Goal: Task Accomplishment & Management: Use online tool/utility

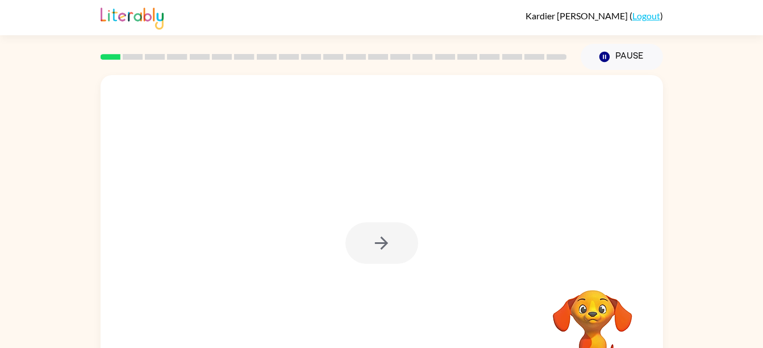
click at [368, 252] on div at bounding box center [382, 242] width 73 height 41
click at [401, 231] on button "button" at bounding box center [382, 242] width 73 height 41
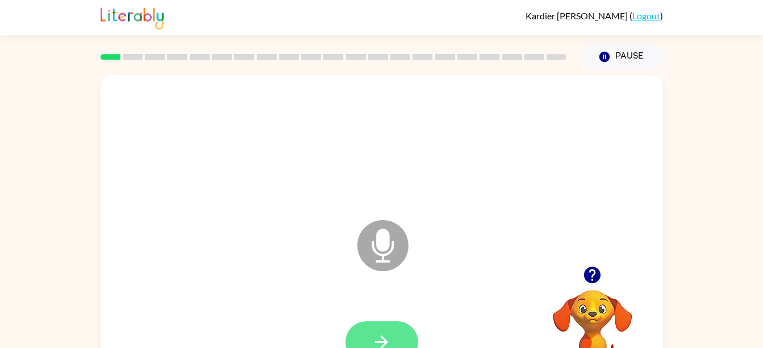
click at [367, 342] on button "button" at bounding box center [382, 341] width 73 height 41
click at [399, 340] on button "button" at bounding box center [382, 341] width 73 height 41
click at [362, 339] on button "button" at bounding box center [382, 341] width 73 height 41
click at [204, 210] on div "Microphone The Microphone is here when it is your turn to talk" at bounding box center [354, 217] width 485 height 41
click at [380, 334] on icon "button" at bounding box center [382, 342] width 20 height 20
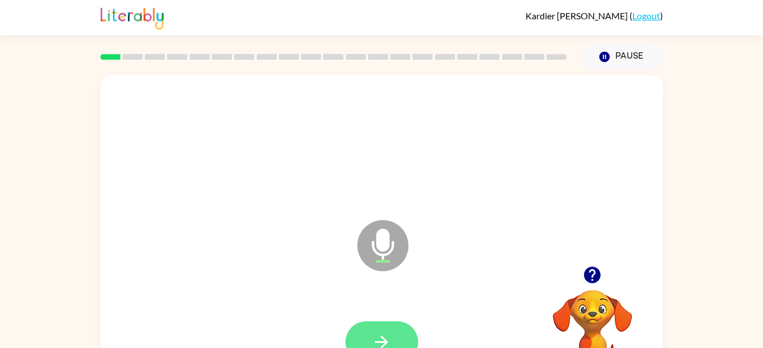
click at [374, 337] on icon "button" at bounding box center [382, 342] width 20 height 20
click at [363, 335] on button "button" at bounding box center [382, 341] width 73 height 41
click at [357, 336] on button "button" at bounding box center [382, 341] width 73 height 41
click at [351, 340] on button "button" at bounding box center [382, 341] width 73 height 41
click at [367, 337] on button "button" at bounding box center [382, 341] width 73 height 41
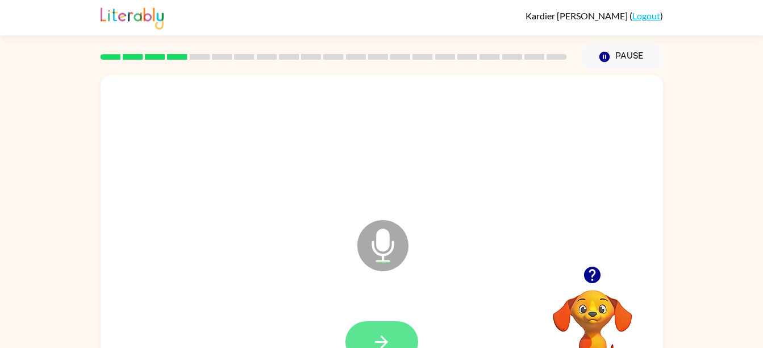
click at [372, 336] on icon "button" at bounding box center [382, 342] width 20 height 20
click at [377, 330] on button "button" at bounding box center [382, 341] width 73 height 41
click at [376, 334] on icon "button" at bounding box center [382, 342] width 20 height 20
click at [364, 342] on button "button" at bounding box center [382, 341] width 73 height 41
click at [369, 331] on button "button" at bounding box center [382, 341] width 73 height 41
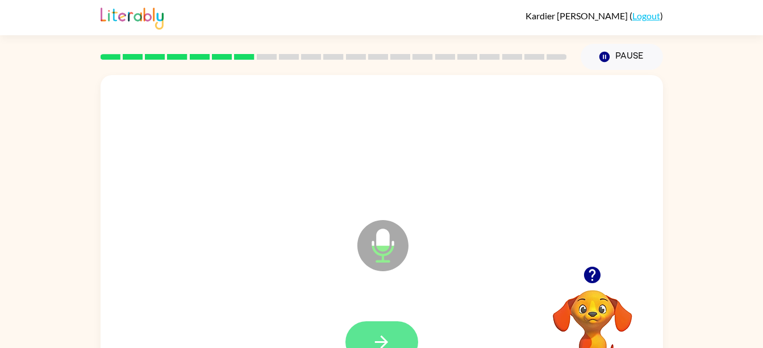
click at [359, 331] on button "button" at bounding box center [382, 341] width 73 height 41
click at [372, 335] on icon "button" at bounding box center [382, 342] width 20 height 20
click at [397, 330] on button "button" at bounding box center [382, 341] width 73 height 41
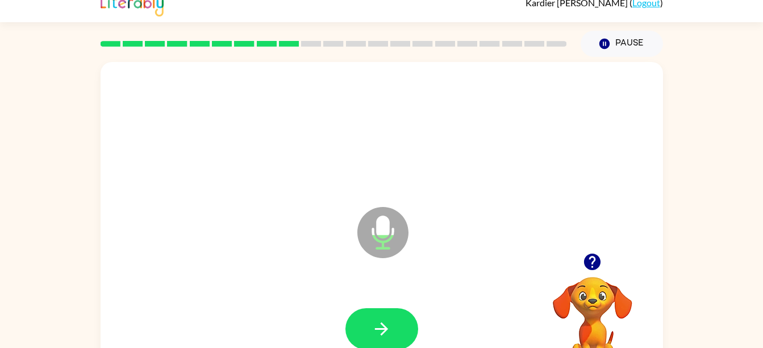
scroll to position [14, 0]
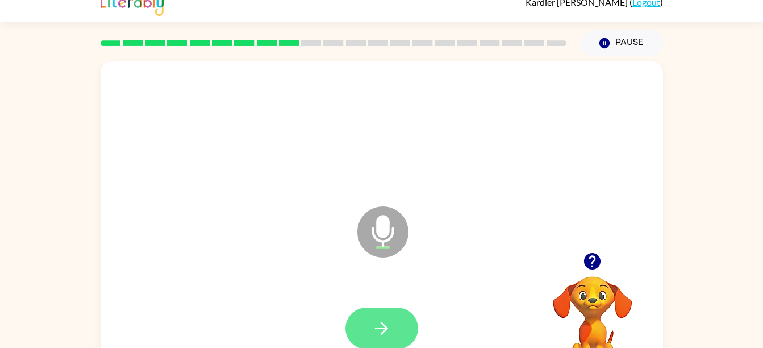
click at [362, 329] on button "button" at bounding box center [382, 328] width 73 height 41
click at [378, 327] on icon "button" at bounding box center [382, 328] width 20 height 20
click at [395, 323] on button "button" at bounding box center [382, 328] width 73 height 41
click at [381, 324] on icon "button" at bounding box center [382, 328] width 20 height 20
click at [375, 330] on icon "button" at bounding box center [382, 328] width 20 height 20
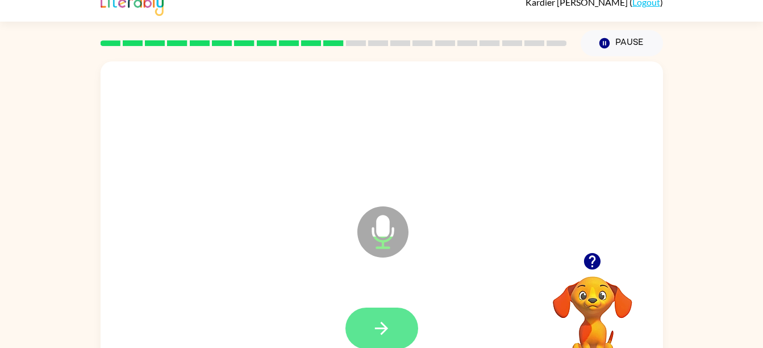
click at [377, 339] on button "button" at bounding box center [382, 328] width 73 height 41
click at [372, 323] on icon "button" at bounding box center [382, 328] width 20 height 20
click at [385, 336] on icon "button" at bounding box center [382, 328] width 20 height 20
click at [366, 321] on button "button" at bounding box center [382, 328] width 73 height 41
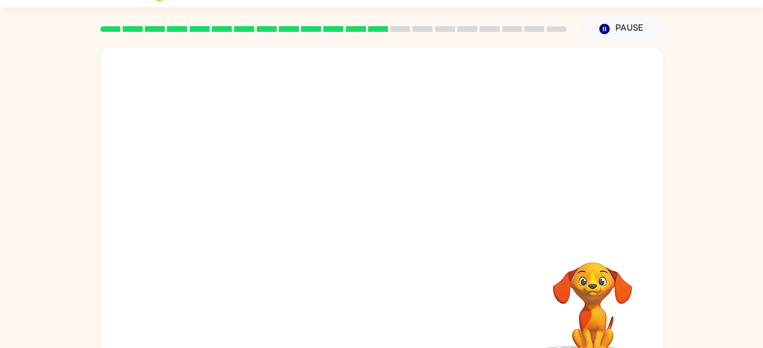
scroll to position [0, 0]
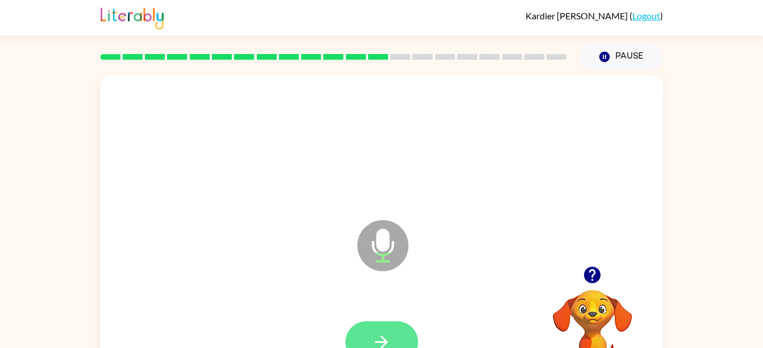
click at [383, 337] on icon "button" at bounding box center [382, 342] width 20 height 20
click at [394, 338] on button "button" at bounding box center [382, 341] width 73 height 41
click at [388, 343] on icon "button" at bounding box center [382, 342] width 20 height 20
click at [373, 329] on button "button" at bounding box center [382, 341] width 73 height 41
click at [385, 335] on icon "button" at bounding box center [382, 342] width 20 height 20
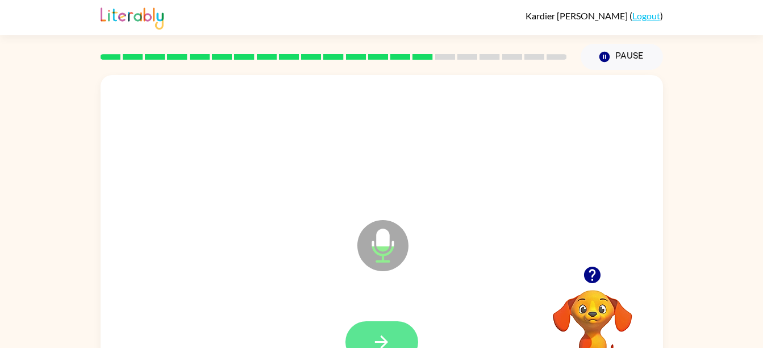
click at [363, 325] on button "button" at bounding box center [382, 341] width 73 height 41
click at [387, 345] on icon "button" at bounding box center [382, 342] width 20 height 20
click at [367, 334] on button "button" at bounding box center [382, 341] width 73 height 41
click at [366, 334] on button "button" at bounding box center [382, 341] width 73 height 41
click at [374, 343] on icon "button" at bounding box center [382, 342] width 20 height 20
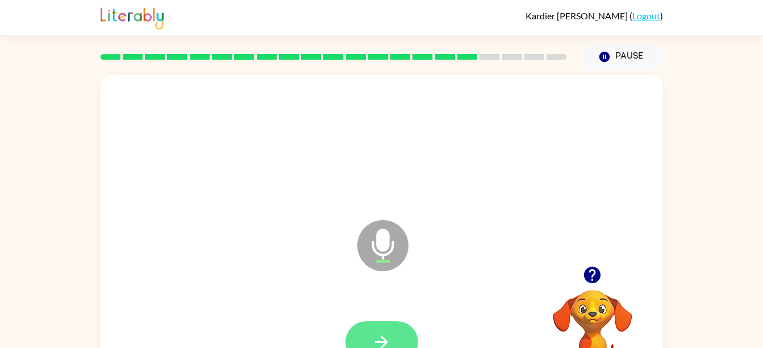
click at [381, 342] on icon "button" at bounding box center [381, 341] width 13 height 13
click at [366, 326] on button "button" at bounding box center [382, 341] width 73 height 41
click at [379, 342] on icon "button" at bounding box center [381, 341] width 13 height 13
click at [384, 340] on icon "button" at bounding box center [381, 341] width 13 height 13
click at [360, 341] on button "button" at bounding box center [382, 341] width 73 height 41
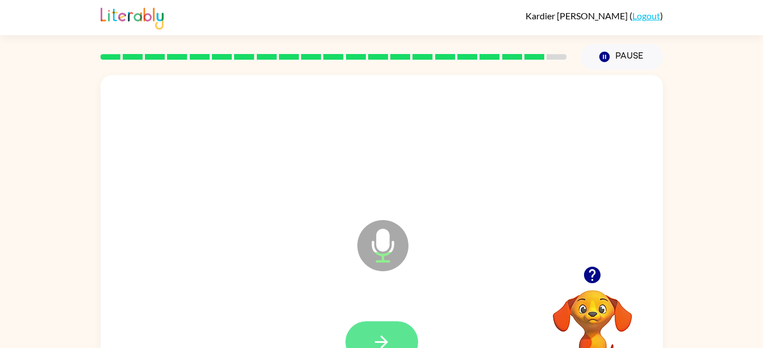
click at [379, 331] on button "button" at bounding box center [382, 341] width 73 height 41
click at [362, 337] on button "button" at bounding box center [382, 341] width 73 height 41
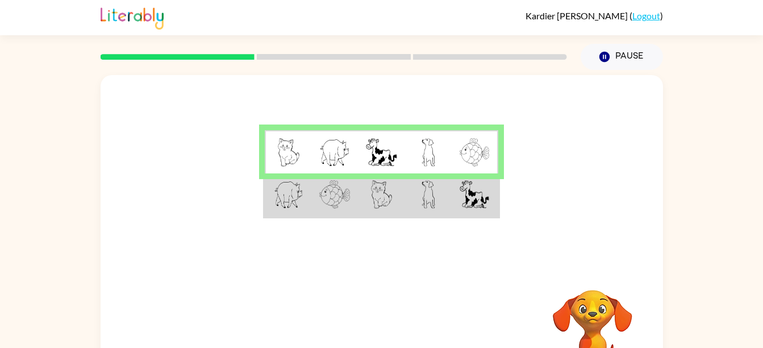
click at [586, 318] on video "Your browser must support playing .mp4 files to use Literably. Please try using…" at bounding box center [593, 329] width 114 height 114
click at [240, 202] on div at bounding box center [382, 170] width 563 height 191
click at [338, 202] on img at bounding box center [334, 194] width 31 height 28
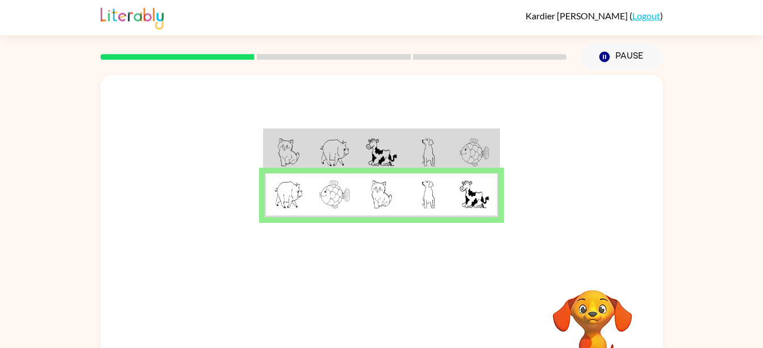
click at [338, 202] on img at bounding box center [334, 194] width 31 height 28
click at [413, 335] on button "button" at bounding box center [382, 335] width 73 height 41
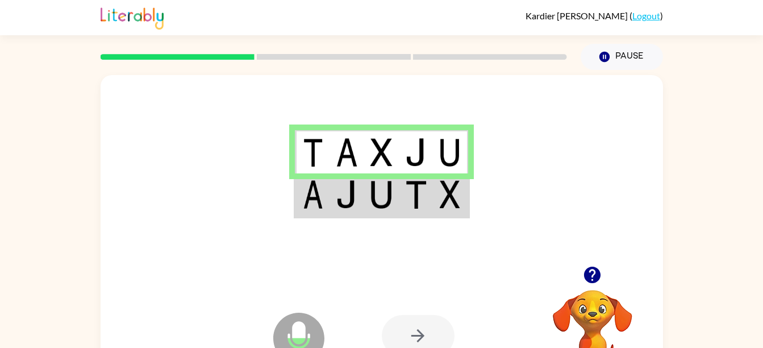
click at [431, 346] on div at bounding box center [418, 335] width 73 height 41
click at [420, 189] on img at bounding box center [416, 194] width 22 height 28
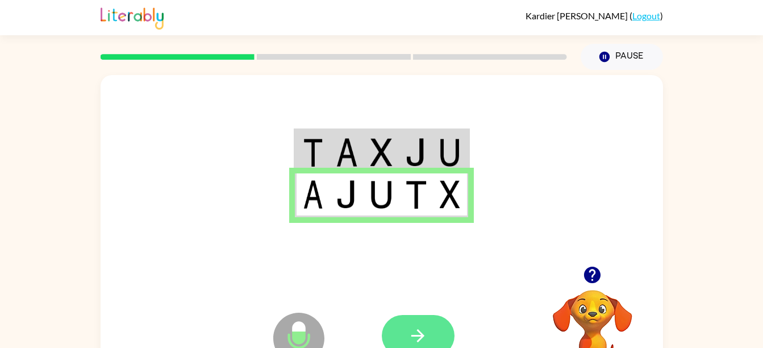
click at [412, 342] on icon "button" at bounding box center [418, 336] width 20 height 20
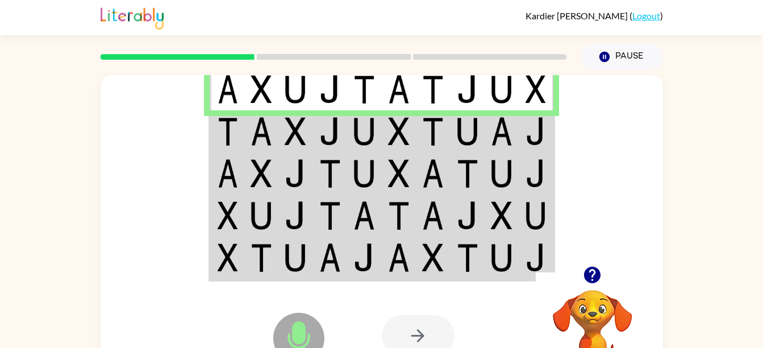
click at [247, 149] on td at bounding box center [261, 131] width 35 height 42
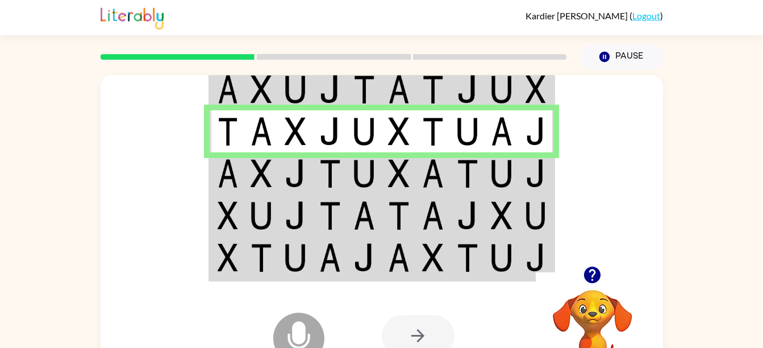
click at [242, 179] on td at bounding box center [227, 173] width 35 height 42
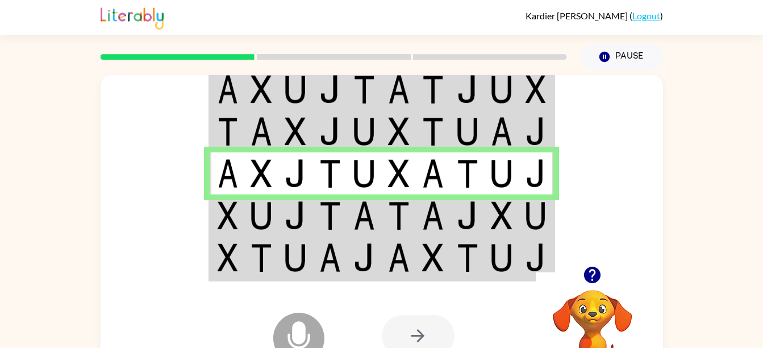
click at [225, 217] on img at bounding box center [228, 215] width 20 height 28
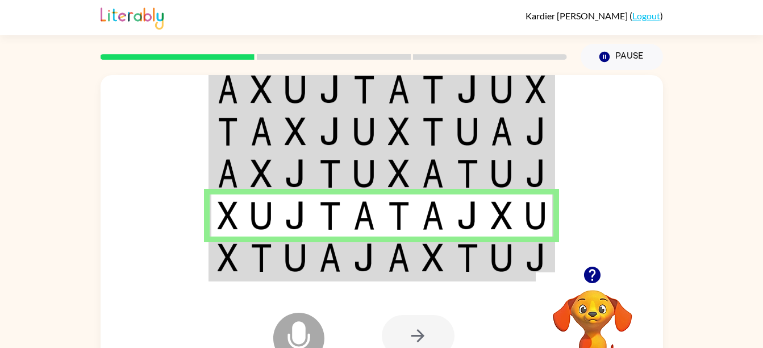
click at [316, 276] on div "Microphone The Microphone is here when it is your turn to talk" at bounding box center [270, 310] width 113 height 76
click at [308, 272] on icon at bounding box center [299, 312] width 28 height 85
click at [243, 264] on td at bounding box center [227, 258] width 35 height 44
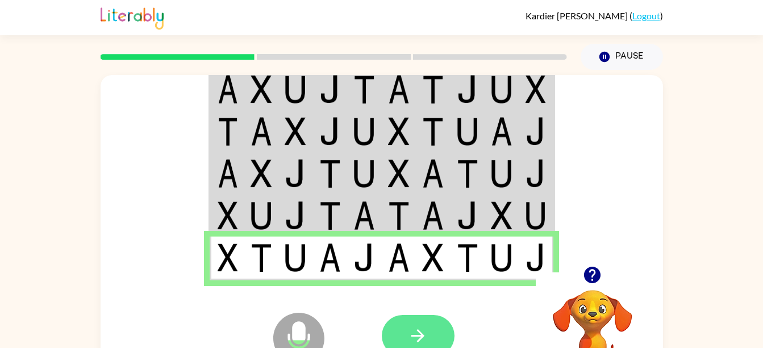
click at [416, 331] on icon "button" at bounding box center [418, 336] width 20 height 20
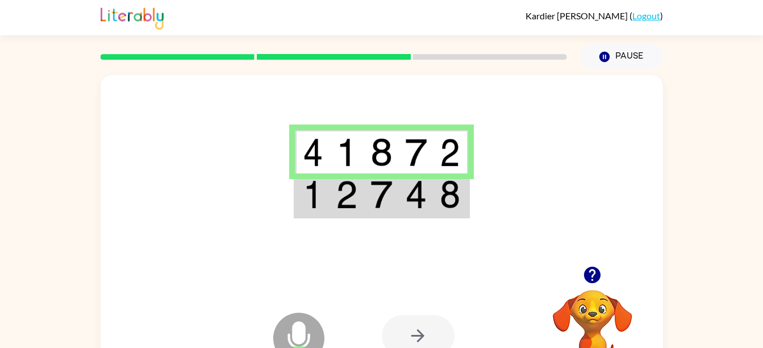
click at [329, 185] on td at bounding box center [312, 195] width 35 height 44
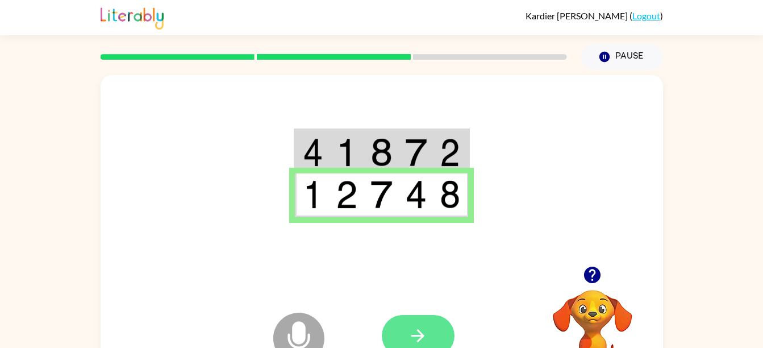
click at [414, 325] on button "button" at bounding box center [418, 335] width 73 height 41
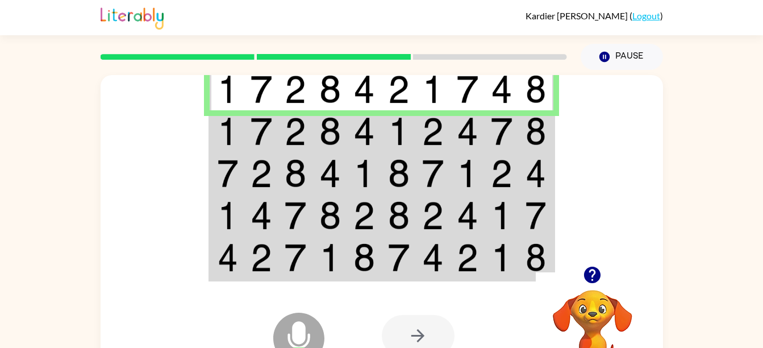
click at [231, 117] on img at bounding box center [228, 131] width 20 height 28
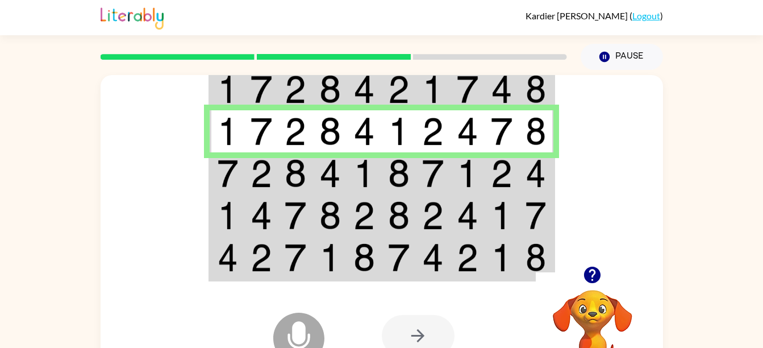
click at [231, 176] on img at bounding box center [228, 173] width 20 height 28
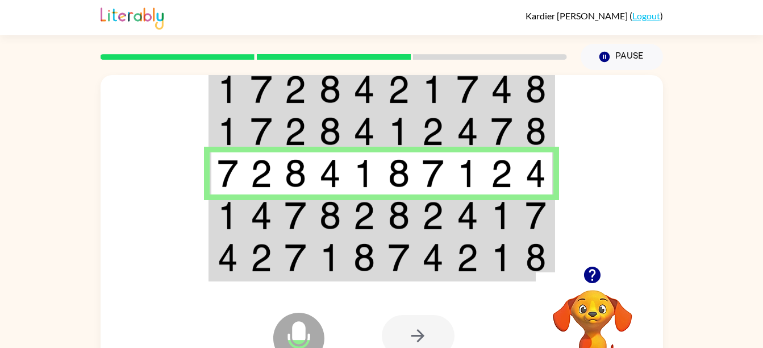
click at [227, 213] on img at bounding box center [228, 215] width 20 height 28
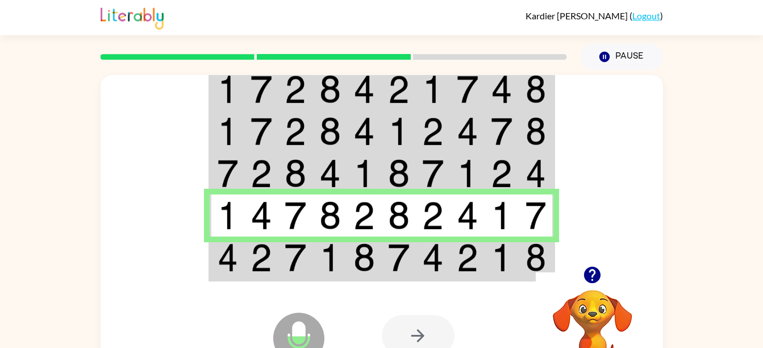
click at [250, 256] on td at bounding box center [261, 258] width 35 height 44
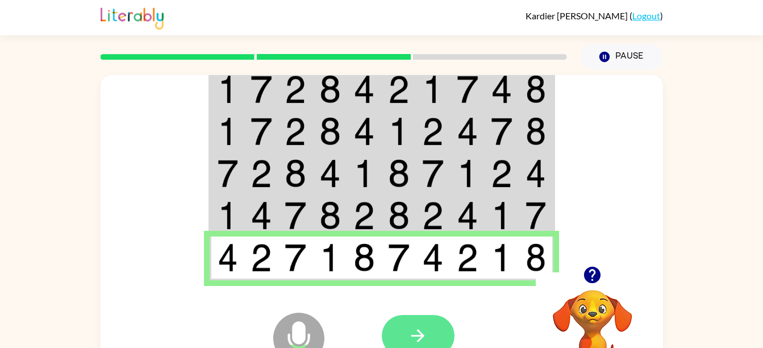
click at [418, 336] on icon "button" at bounding box center [418, 335] width 13 height 13
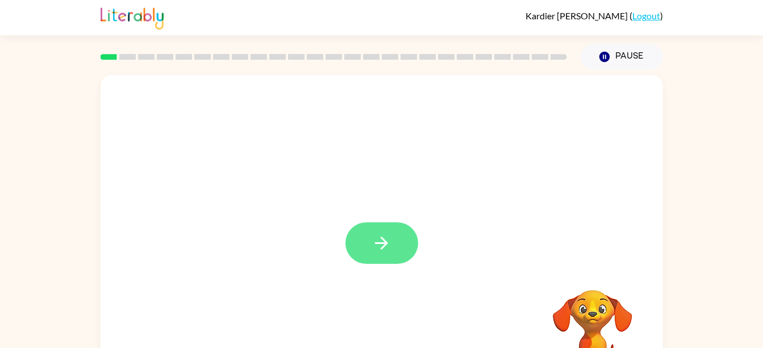
click at [392, 233] on button "button" at bounding box center [382, 242] width 73 height 41
click at [580, 63] on div "Pause Pause" at bounding box center [622, 57] width 96 height 40
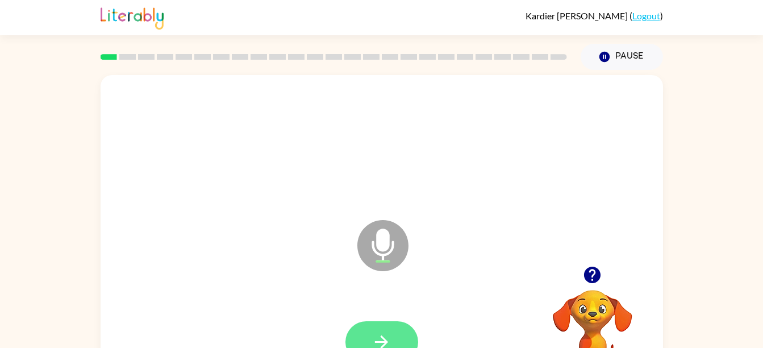
click at [372, 326] on button "button" at bounding box center [382, 341] width 73 height 41
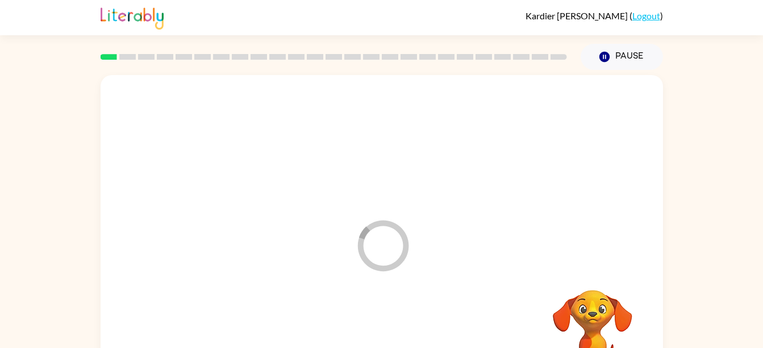
click at [376, 326] on div at bounding box center [382, 342] width 540 height 93
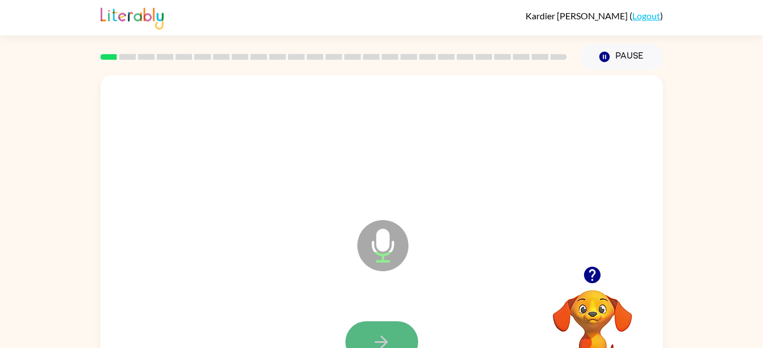
click at [366, 334] on button "button" at bounding box center [382, 341] width 73 height 41
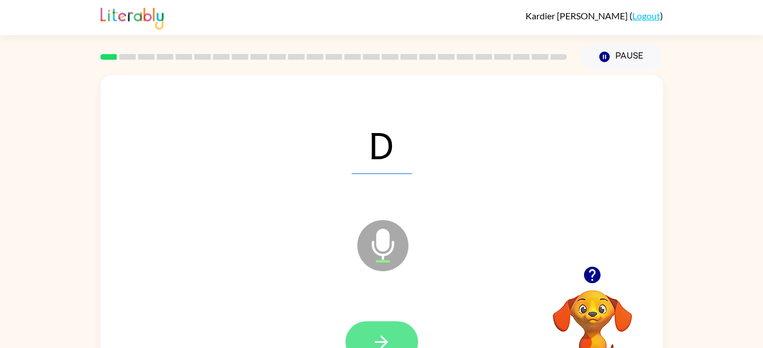
click at [383, 338] on icon "button" at bounding box center [381, 341] width 13 height 13
click at [373, 334] on icon "button" at bounding box center [382, 342] width 20 height 20
click at [385, 331] on button "button" at bounding box center [382, 341] width 73 height 41
click at [369, 338] on button "button" at bounding box center [382, 341] width 73 height 41
click at [376, 338] on icon "button" at bounding box center [382, 342] width 20 height 20
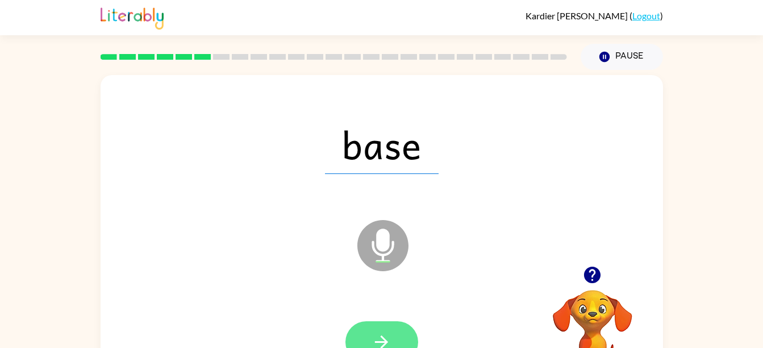
click at [368, 341] on button "button" at bounding box center [382, 341] width 73 height 41
click at [364, 329] on button "button" at bounding box center [382, 341] width 73 height 41
click at [363, 342] on button "button" at bounding box center [382, 341] width 73 height 41
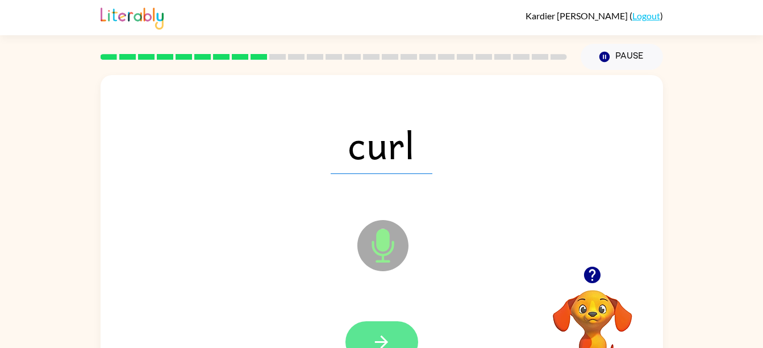
click at [366, 329] on button "button" at bounding box center [382, 341] width 73 height 41
click at [375, 339] on icon "button" at bounding box center [382, 342] width 20 height 20
click at [371, 337] on button "button" at bounding box center [382, 341] width 73 height 41
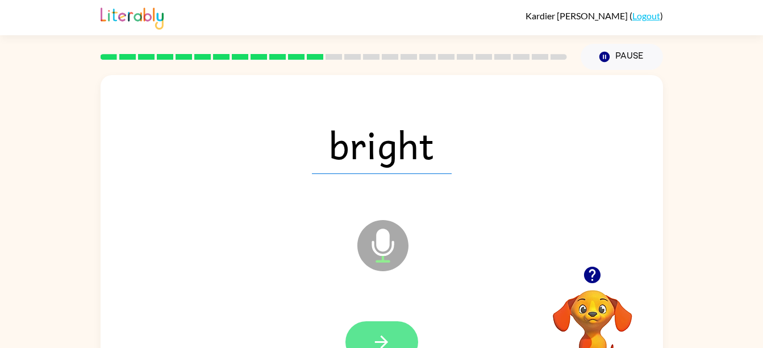
click at [366, 342] on button "button" at bounding box center [382, 341] width 73 height 41
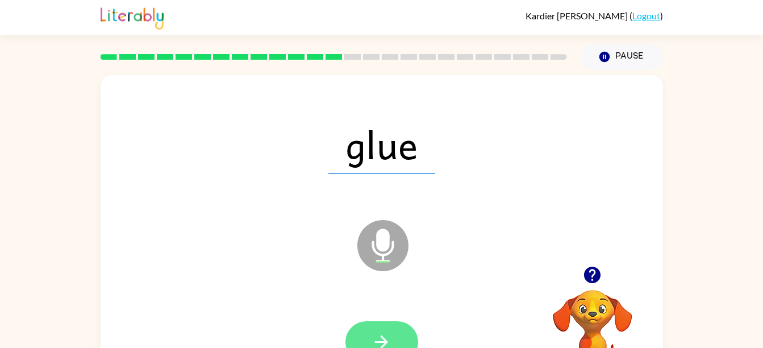
click at [376, 333] on icon "button" at bounding box center [382, 342] width 20 height 20
click at [364, 337] on button "button" at bounding box center [382, 341] width 73 height 41
click at [370, 329] on button "button" at bounding box center [382, 341] width 73 height 41
click at [362, 338] on button "button" at bounding box center [382, 341] width 73 height 41
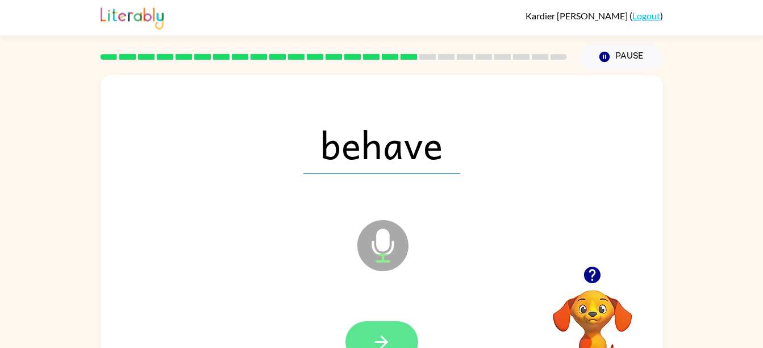
click at [385, 342] on icon "button" at bounding box center [381, 341] width 13 height 13
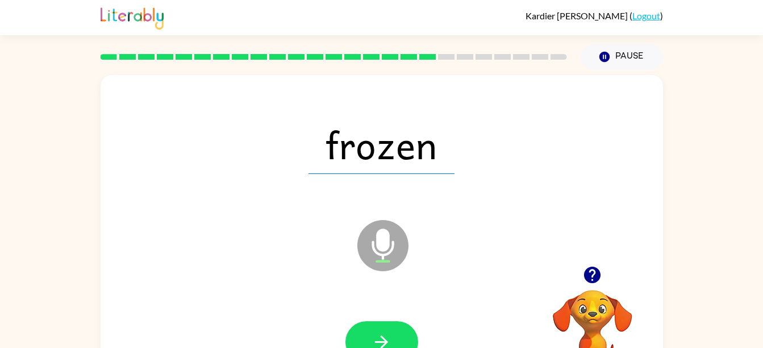
click at [34, 60] on div "Kardier Kelly ( Logout ) Pause Pause frozen Microphone The Microphone is here w…" at bounding box center [381, 200] width 763 height 400
click at [372, 342] on icon "button" at bounding box center [382, 342] width 20 height 20
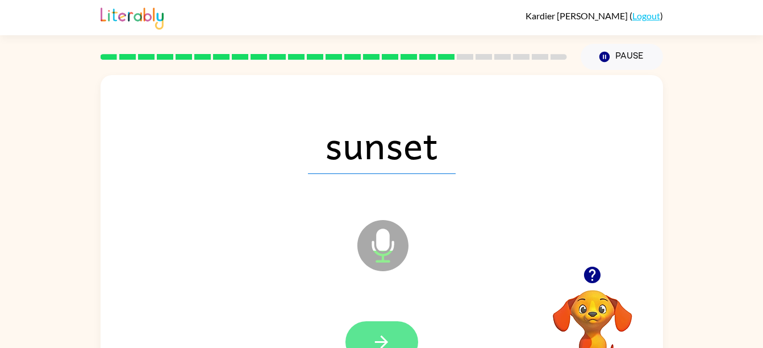
click at [356, 332] on button "button" at bounding box center [382, 341] width 73 height 41
click at [360, 331] on button "button" at bounding box center [382, 341] width 73 height 41
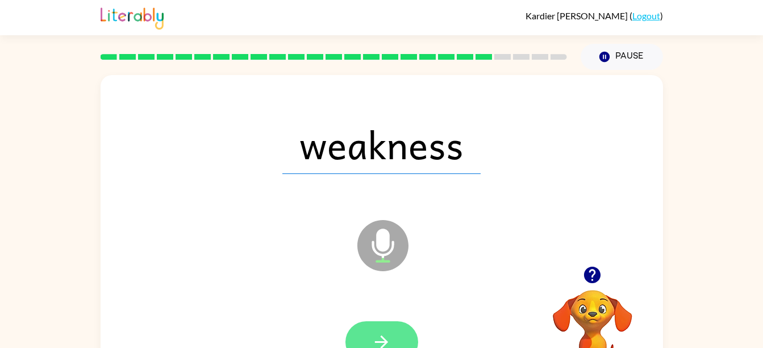
click at [384, 338] on icon "button" at bounding box center [381, 341] width 13 height 13
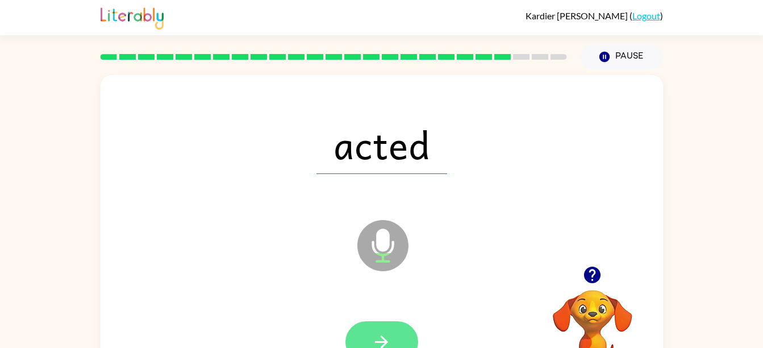
click at [366, 334] on button "button" at bounding box center [382, 341] width 73 height 41
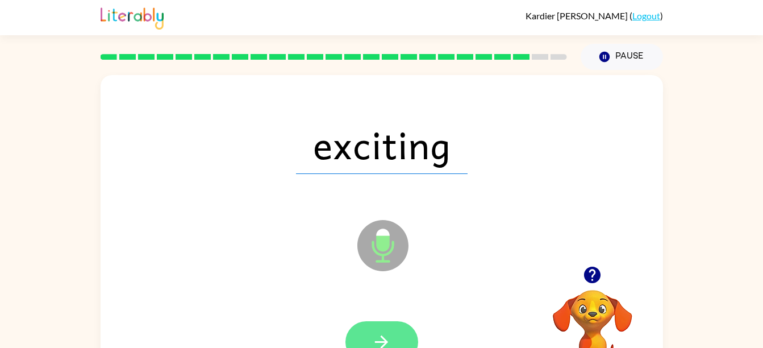
click at [366, 342] on button "button" at bounding box center [382, 341] width 73 height 41
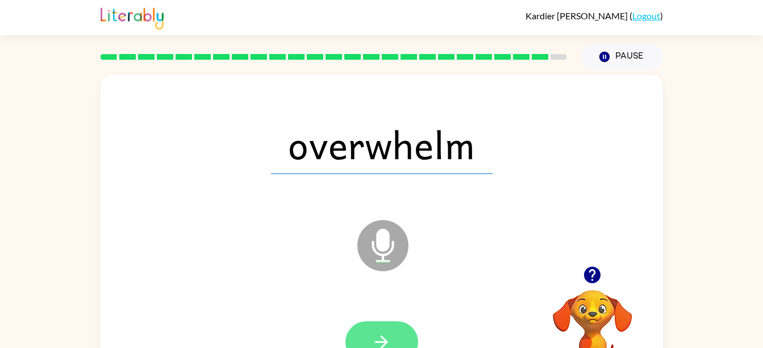
click at [366, 340] on button "button" at bounding box center [382, 341] width 73 height 41
